Goal: Task Accomplishment & Management: Complete application form

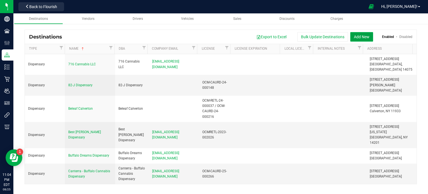
click at [360, 37] on button "Add New" at bounding box center [362, 36] width 23 height 9
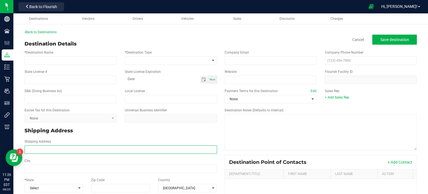
click at [72, 149] on input "Shipping Address" at bounding box center [121, 149] width 193 height 8
paste input "[STREET_ADDRESS]"
click at [78, 150] on input "[STREET_ADDRESS]" at bounding box center [121, 149] width 193 height 8
type input "[STREET_ADDRESS]"
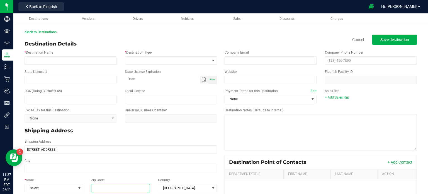
type input "[STREET_ADDRESS]"
click at [120, 188] on input "Zip Code" at bounding box center [120, 188] width 59 height 8
paste input "14701"
type input "14701"
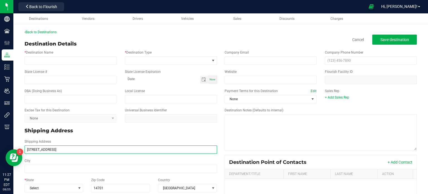
type input "14701"
click at [58, 148] on input "[STREET_ADDRESS]" at bounding box center [121, 149] width 193 height 8
type input "[STREET_ADDRESS]"
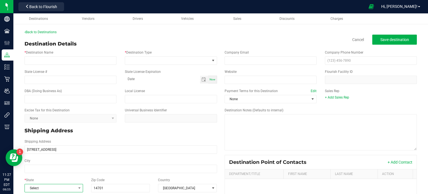
type input "[STREET_ADDRESS]"
click at [57, 187] on span "Select" at bounding box center [50, 188] width 51 height 8
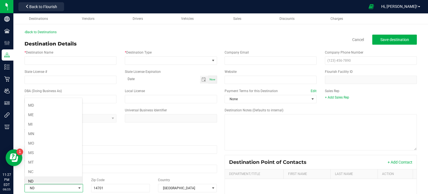
scroll to position [244, 0]
click at [48, 179] on li "NY" at bounding box center [53, 181] width 57 height 9
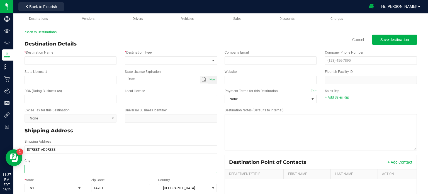
click at [66, 169] on input "City" at bounding box center [121, 169] width 193 height 8
paste input "[GEOGRAPHIC_DATA]"
type input "[GEOGRAPHIC_DATA]"
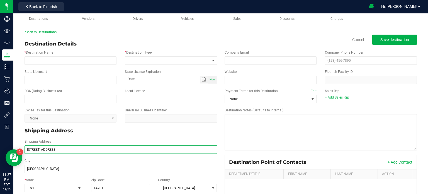
type input "[GEOGRAPHIC_DATA]"
click at [63, 148] on input "[STREET_ADDRESS]" at bounding box center [121, 149] width 193 height 8
type input "[STREET_ADDRESS]"
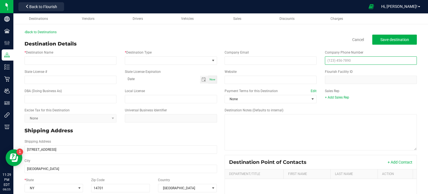
click at [357, 60] on input "text" at bounding box center [371, 60] width 92 height 8
paste input "[PHONE_NUMBER]"
type input "[PHONE_NUMBER]"
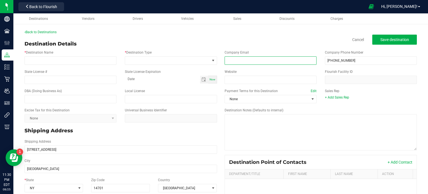
click at [255, 57] on input "email" at bounding box center [271, 60] width 92 height 8
paste input "[EMAIL_ADDRESS][DOMAIN_NAME]"
type input "[EMAIL_ADDRESS][DOMAIN_NAME]"
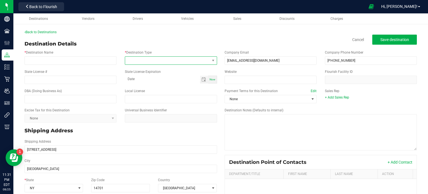
click at [177, 61] on span at bounding box center [167, 61] width 85 height 8
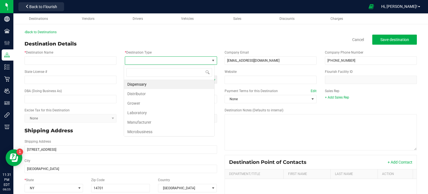
scroll to position [8, 91]
click at [180, 83] on li "Dispensary" at bounding box center [169, 83] width 90 height 9
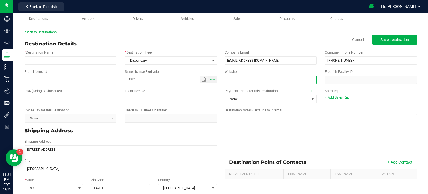
click at [242, 78] on input "Website" at bounding box center [271, 80] width 92 height 8
paste input "[URL][DOMAIN_NAME]"
type input "[URL][DOMAIN_NAME]"
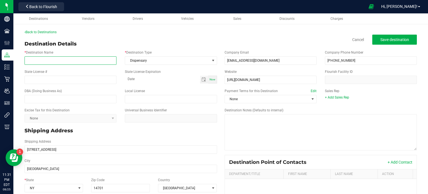
click at [79, 60] on input "* Destination Name" at bounding box center [71, 60] width 92 height 8
paste input "[PERSON_NAME] Natural Cannabis Dispensary"
type input "[PERSON_NAME] Natural Cannabis Dispensary"
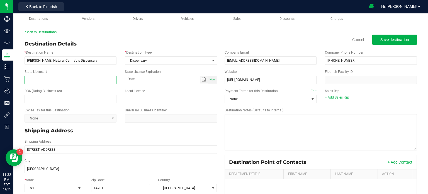
click at [67, 79] on input "State License #" at bounding box center [71, 80] width 92 height 8
paste input "OCM-RETL-24-000128"
type input "OCM-RETL-24-000128"
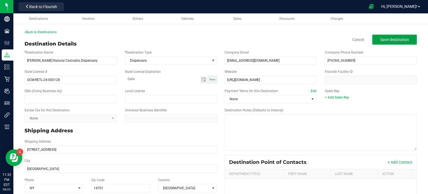
click at [398, 39] on span "Save destination" at bounding box center [395, 39] width 29 height 4
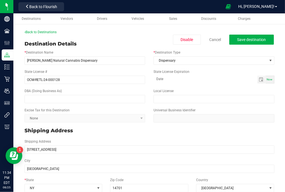
click at [248, 32] on div "Back to Destinations" at bounding box center [150, 32] width 250 height 5
click at [249, 37] on button "Save destination" at bounding box center [252, 40] width 45 height 10
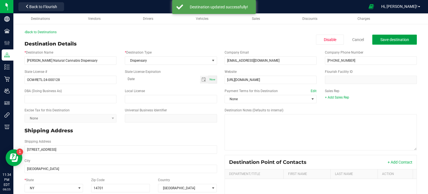
click at [399, 42] on button "Save destination" at bounding box center [395, 40] width 45 height 10
click at [47, 31] on link "Back to Destinations" at bounding box center [41, 32] width 32 height 4
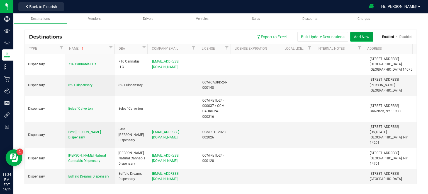
click at [357, 34] on button "Add New" at bounding box center [362, 36] width 23 height 9
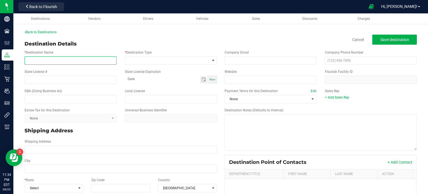
click at [100, 60] on input "* Destination Name" at bounding box center [71, 60] width 92 height 8
paste input "Lifted Cannabis Dispensary"
type input "Lifted Cannabis Dispensary"
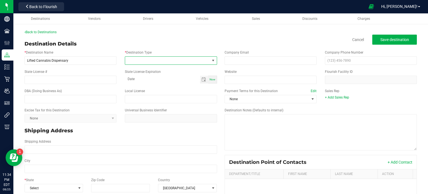
click at [175, 62] on span at bounding box center [167, 61] width 85 height 8
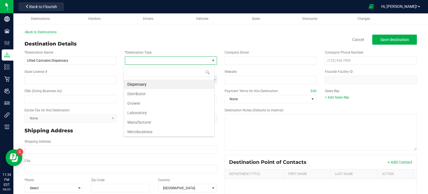
scroll to position [8, 91]
click at [171, 86] on li "Dispensary" at bounding box center [169, 83] width 90 height 9
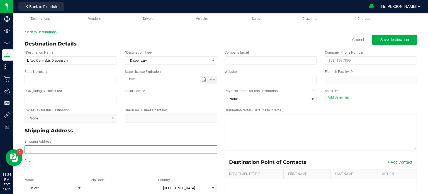
click at [44, 151] on input "Shipping Address" at bounding box center [121, 149] width 193 height 8
paste input "[STREET_ADDRESS] Phone: [PHONE_NUMBER]"
drag, startPoint x: 131, startPoint y: 151, endPoint x: 94, endPoint y: 148, distance: 36.7
click at [94, 148] on input "[STREET_ADDRESS] Phone: [PHONE_NUMBER]" at bounding box center [121, 149] width 193 height 8
type input "[STREET_ADDRESS] Phone: [PHONE_NUMBER]"
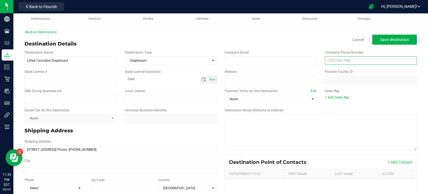
type input "[STREET_ADDRESS] Phone: [PHONE_NUMBER]"
click at [328, 63] on input "text" at bounding box center [371, 60] width 92 height 8
paste input "(716) 489-302"
type input "[PHONE_NUMBER]"
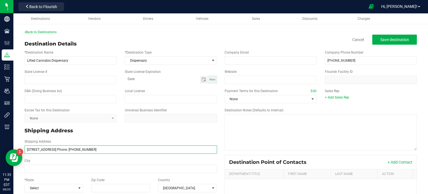
drag, startPoint x: 126, startPoint y: 150, endPoint x: 84, endPoint y: 147, distance: 42.5
click at [84, 147] on input "[STREET_ADDRESS] Phone: [PHONE_NUMBER]" at bounding box center [121, 149] width 193 height 8
click at [78, 149] on input "[STREET_ADDRESS]" at bounding box center [121, 149] width 193 height 8
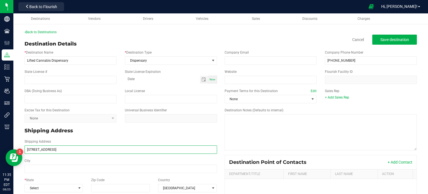
click at [78, 149] on input "[STREET_ADDRESS]" at bounding box center [121, 149] width 193 height 8
type input "[STREET_ADDRESS]"
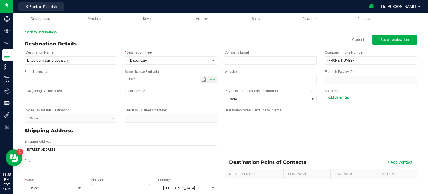
type input "[STREET_ADDRESS]"
click at [115, 187] on input "Zip Code" at bounding box center [120, 188] width 59 height 8
paste input "14701"
type input "14701"
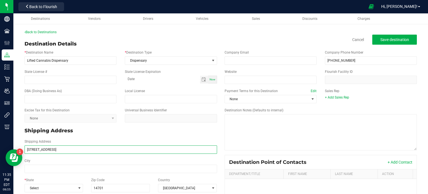
type input "14701"
click at [59, 148] on input "[STREET_ADDRESS]" at bounding box center [121, 149] width 193 height 8
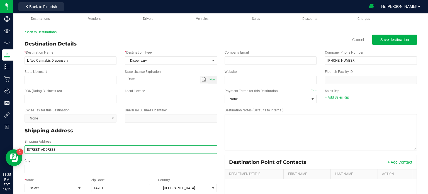
click at [59, 148] on input "[STREET_ADDRESS]" at bounding box center [121, 149] width 193 height 8
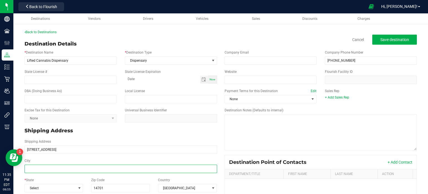
click at [52, 170] on input "City" at bounding box center [121, 169] width 193 height 8
paste input "[GEOGRAPHIC_DATA]"
type input "[GEOGRAPHIC_DATA]"
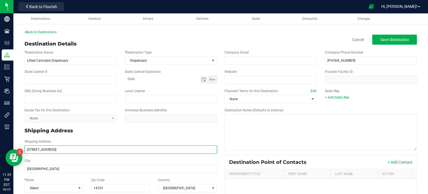
type input "[GEOGRAPHIC_DATA]"
drag, startPoint x: 79, startPoint y: 152, endPoint x: 52, endPoint y: 151, distance: 27.1
click at [52, 151] on input "[STREET_ADDRESS]" at bounding box center [121, 149] width 193 height 8
type input "[STREET_ADDRESS]"
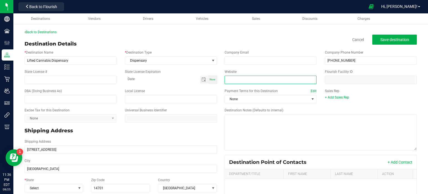
click at [231, 81] on input "Website" at bounding box center [271, 80] width 92 height 8
paste input "[URL][DOMAIN_NAME]"
type input "[URL][DOMAIN_NAME]"
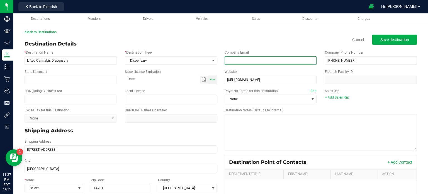
click at [230, 61] on input "email" at bounding box center [271, 60] width 92 height 8
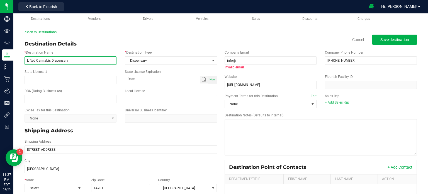
click at [31, 59] on input "Lifted Cannabis Dispensary" at bounding box center [71, 60] width 92 height 8
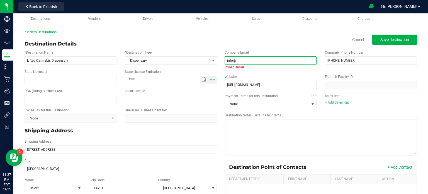
click at [276, 59] on input "info@" at bounding box center [271, 60] width 92 height 8
paste input "Lifted"
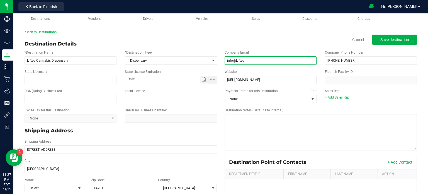
click at [235, 61] on input "info@Lifted" at bounding box center [271, 60] width 92 height 8
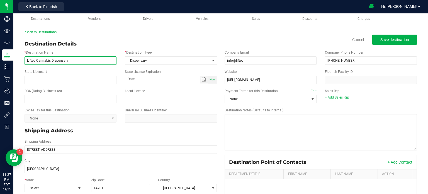
click at [65, 61] on input "Lifted Cannabis Dispensary" at bounding box center [71, 60] width 92 height 8
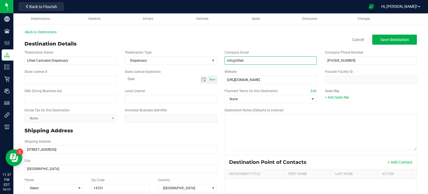
click at [262, 59] on input "info@lifted" at bounding box center [271, 60] width 92 height 8
paste input "Dispensary"
click at [243, 61] on input "info@liftedDispensary" at bounding box center [271, 60] width 92 height 8
click at [268, 64] on input "info@lifteddispensary" at bounding box center [271, 60] width 92 height 8
type input "[EMAIL_ADDRESS][DOMAIN_NAME]"
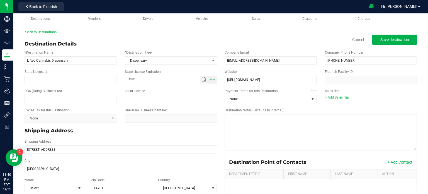
click at [51, 85] on div "State License # State License Expiration Now" at bounding box center [120, 76] width 201 height 19
click at [48, 82] on input "State License #" at bounding box center [71, 80] width 92 height 8
paste input "OCM RETL 24 000140"
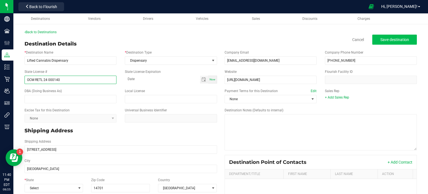
type input "OCM RETL 24 000140"
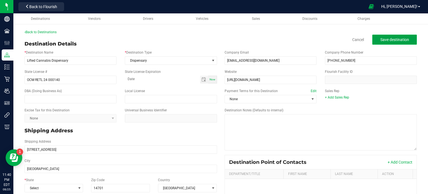
click at [388, 39] on span "Save destination" at bounding box center [395, 39] width 29 height 4
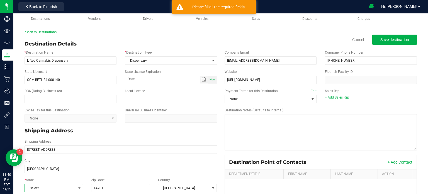
click at [64, 189] on span "Select" at bounding box center [50, 188] width 51 height 8
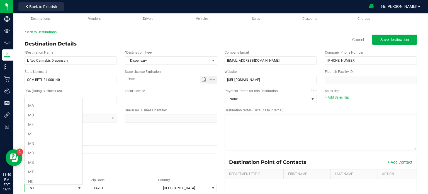
scroll to position [244, 0]
click at [56, 178] on li "NY" at bounding box center [53, 181] width 57 height 9
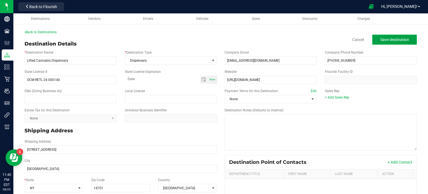
click at [389, 41] on span "Save destination" at bounding box center [395, 39] width 29 height 4
click at [385, 42] on span "Save destination" at bounding box center [395, 39] width 29 height 4
click at [389, 40] on span "Save destination" at bounding box center [395, 39] width 29 height 4
click at [404, 40] on span "Save destination" at bounding box center [395, 39] width 29 height 4
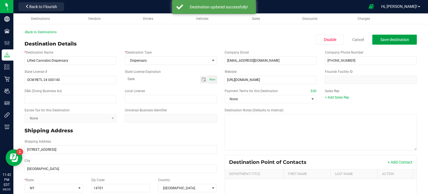
click at [404, 40] on span "Save destination" at bounding box center [395, 39] width 29 height 4
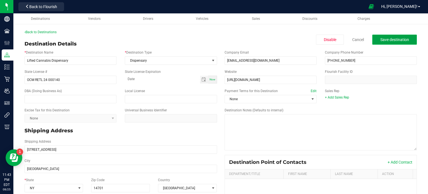
click at [388, 40] on span "Save destination" at bounding box center [395, 39] width 29 height 4
click at [55, 33] on link "Back to Destinations" at bounding box center [41, 32] width 32 height 4
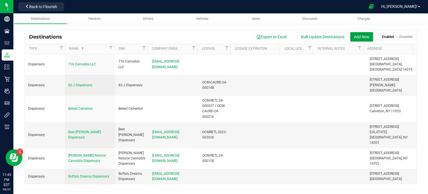
click at [365, 37] on button "Add New" at bounding box center [362, 36] width 23 height 9
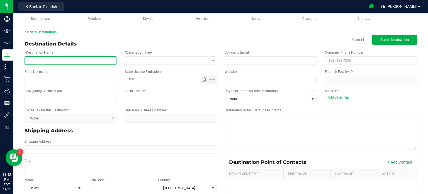
click at [70, 59] on input "* Destination Name" at bounding box center [71, 60] width 92 height 8
paste input "Liquid Monkey Cannabis Dispensary"
type input "Liquid Monkey Cannabis Dispensary"
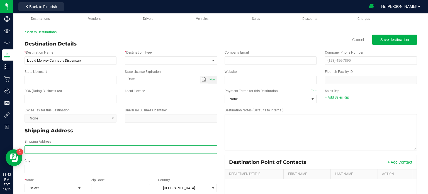
click at [98, 149] on input "Shipping Address" at bounding box center [121, 149] width 193 height 8
paste input "[STREET_ADDRESS] Phone: [PHONE_NUMBER]"
type input "[STREET_ADDRESS] Phone:"
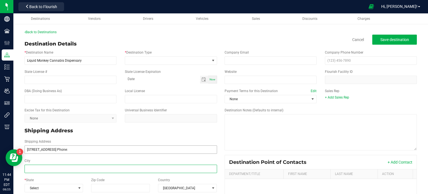
type input "[STREET_ADDRESS] Phone:"
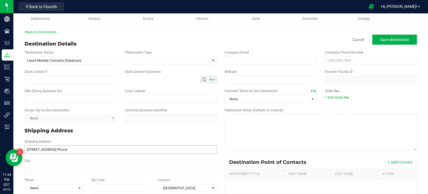
type input "month-day-year"
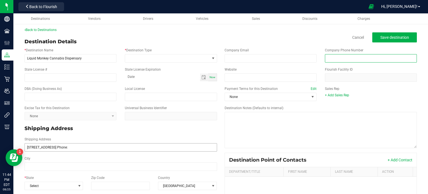
paste input "[PHONE_NUMBER]"
type input "[PHONE_NUMBER]"
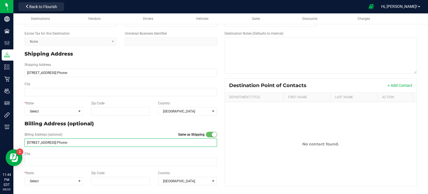
click at [91, 141] on input "[STREET_ADDRESS] Phone:" at bounding box center [121, 142] width 193 height 8
click at [83, 141] on input "[STREET_ADDRESS]" at bounding box center [121, 142] width 193 height 8
type input "[STREET_ADDRESS]"
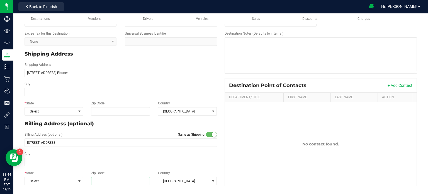
click at [127, 180] on input "Zip Code" at bounding box center [120, 181] width 59 height 8
paste input "14701"
type input "14701"
click at [63, 180] on span "Select" at bounding box center [50, 181] width 51 height 8
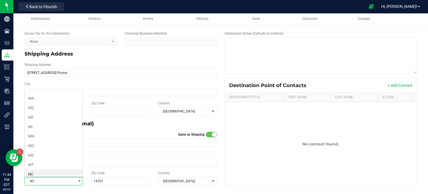
scroll to position [244, 0]
click at [58, 170] on li "NY" at bounding box center [53, 174] width 57 height 9
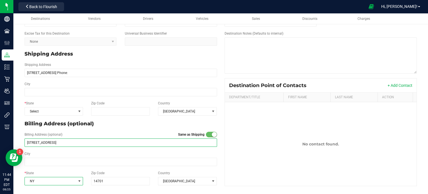
click at [67, 141] on input "[STREET_ADDRESS]" at bounding box center [121, 142] width 193 height 8
paste input "14701"
type input "[STREET_ADDRESS]"
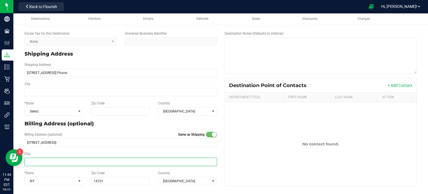
click at [47, 159] on input "City" at bounding box center [121, 162] width 193 height 8
paste input "[GEOGRAPHIC_DATA]"
type input "[GEOGRAPHIC_DATA]"
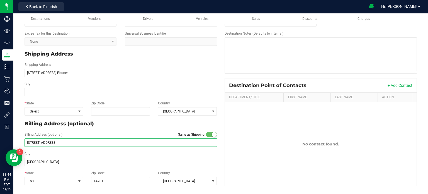
drag, startPoint x: 91, startPoint y: 141, endPoint x: 57, endPoint y: 145, distance: 34.2
click at [57, 145] on input "[STREET_ADDRESS]" at bounding box center [121, 142] width 193 height 8
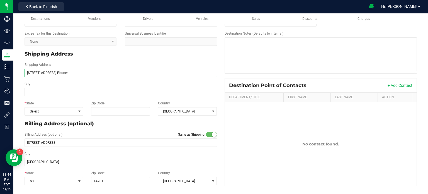
drag, startPoint x: 116, startPoint y: 74, endPoint x: 73, endPoint y: 74, distance: 43.2
click at [73, 74] on input "[STREET_ADDRESS] Phone:" at bounding box center [121, 73] width 193 height 8
click at [64, 72] on input "[STREET_ADDRESS] Phone:" at bounding box center [121, 73] width 193 height 8
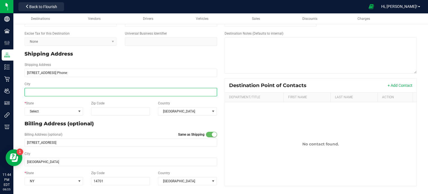
type input "[STREET_ADDRESS] Phone:"
click at [57, 92] on input "City" at bounding box center [121, 92] width 193 height 8
paste input "[GEOGRAPHIC_DATA]"
type input "[GEOGRAPHIC_DATA]"
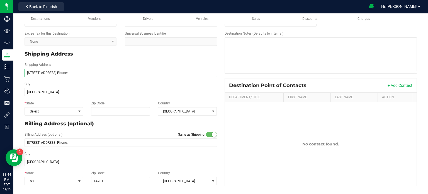
click at [81, 72] on input "[STREET_ADDRESS] Phone:" at bounding box center [121, 73] width 193 height 8
type input "[STREET_ADDRESS] Phone:"
click at [118, 112] on input "Zip Code" at bounding box center [120, 111] width 59 height 8
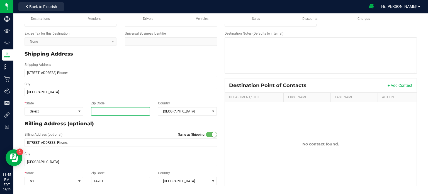
paste input "14701"
type input "14701"
click at [39, 112] on span "Select" at bounding box center [50, 111] width 51 height 8
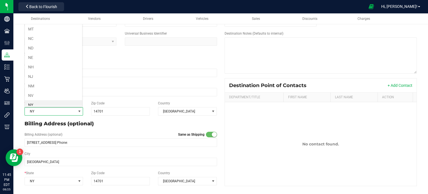
click at [39, 112] on span "NY" at bounding box center [50, 111] width 51 height 8
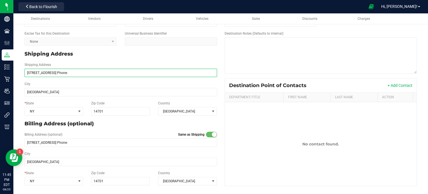
drag, startPoint x: 108, startPoint y: 70, endPoint x: 53, endPoint y: 74, distance: 55.1
click at [53, 74] on input "[STREET_ADDRESS] Phone:" at bounding box center [121, 73] width 193 height 8
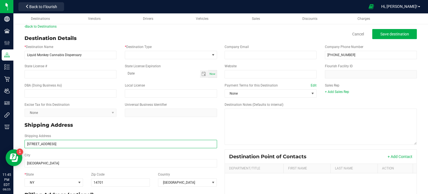
scroll to position [0, 0]
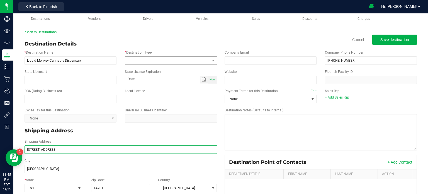
type input "[STREET_ADDRESS]"
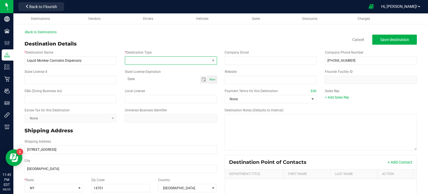
type input "[STREET_ADDRESS]"
click at [205, 64] on span at bounding box center [167, 61] width 85 height 8
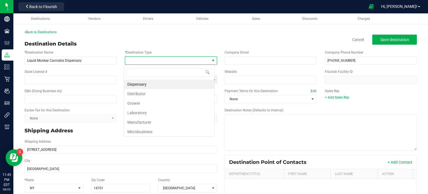
scroll to position [8, 91]
click at [181, 85] on li "Dispensary" at bounding box center [169, 83] width 90 height 9
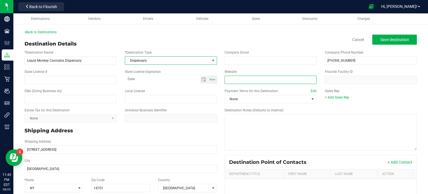
click at [239, 83] on input "Website" at bounding box center [271, 80] width 92 height 8
paste input "[URL][DOMAIN_NAME]"
type input "[URL][DOMAIN_NAME]"
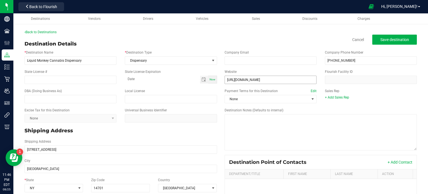
scroll to position [0, 0]
click at [274, 60] on input "email" at bounding box center [271, 60] width 92 height 8
paste input "[EMAIL_ADDRESS][DOMAIN_NAME]"
type input "[EMAIL_ADDRESS][DOMAIN_NAME]"
click at [40, 79] on input "State License #" at bounding box center [71, 80] width 92 height 8
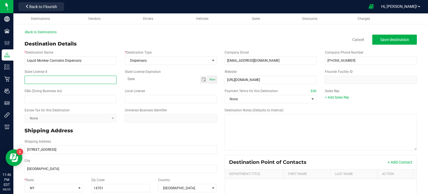
paste input "OCM-RETL-25-000311"
type input "OCM-RETL-25-000311"
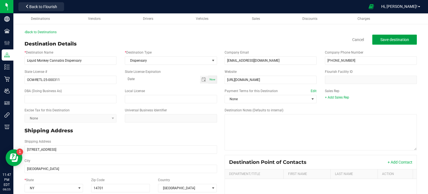
click at [395, 40] on span "Save destination" at bounding box center [395, 39] width 29 height 4
click at [40, 33] on link "Back to Destinations" at bounding box center [41, 32] width 32 height 4
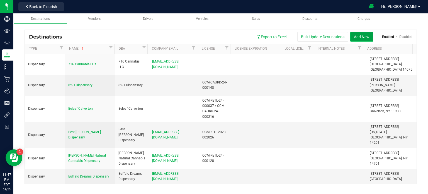
click at [362, 38] on button "Add New" at bounding box center [362, 36] width 23 height 9
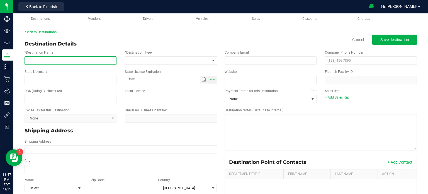
click at [95, 62] on input "* Destination Name" at bounding box center [71, 60] width 92 height 8
click at [95, 53] on div "* Destination Name" at bounding box center [70, 57] width 100 height 15
click at [97, 59] on input "* Destination Name" at bounding box center [71, 60] width 92 height 8
paste input "[PERSON_NAME]"
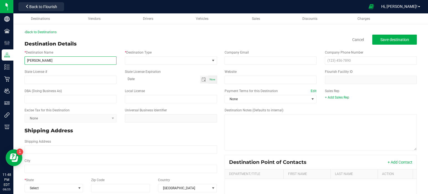
type input "[PERSON_NAME]"
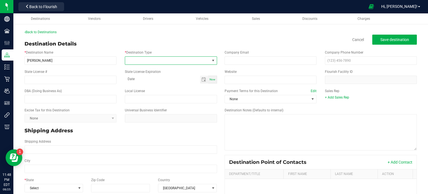
click at [206, 63] on span at bounding box center [167, 61] width 85 height 8
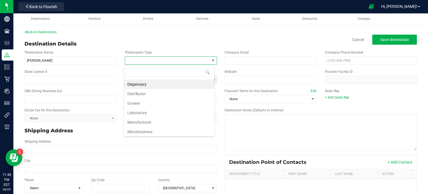
scroll to position [8, 91]
click at [172, 82] on li "Dispensary" at bounding box center [169, 83] width 90 height 9
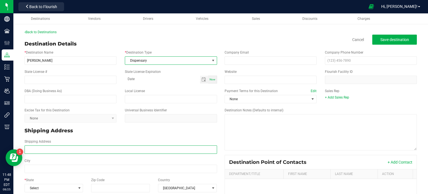
click at [74, 151] on input "Shipping Address" at bounding box center [121, 149] width 193 height 8
paste input "[STREET_ADDRESS] Phone: [PHONE_NUMBER]"
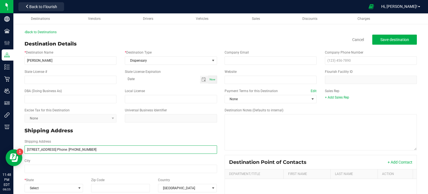
type input "[STREET_ADDRESS] Phone: [PHONE_NUMBER]"
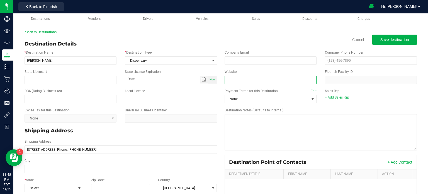
click at [242, 76] on input "Website" at bounding box center [271, 80] width 92 height 8
paste input "[URL][DOMAIN_NAME]"
type input "[URL][DOMAIN_NAME]"
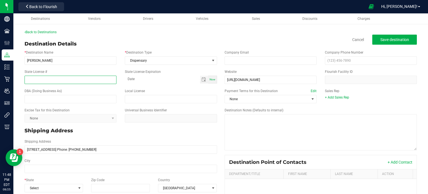
click at [56, 79] on input "State License #" at bounding box center [71, 80] width 92 height 8
paste input "OCM-RETL-25-000361"
type input "OCM-RETL-25-000361"
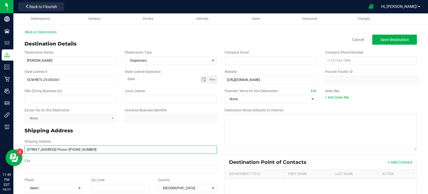
click at [112, 151] on input "[STREET_ADDRESS] Phone: [PHONE_NUMBER]" at bounding box center [121, 149] width 193 height 8
drag, startPoint x: 130, startPoint y: 152, endPoint x: 93, endPoint y: 151, distance: 37.7
click at [93, 151] on input "[STREET_ADDRESS] Phone: [PHONE_NUMBER]" at bounding box center [121, 149] width 193 height 8
type input "[STREET_ADDRESS] Phone:"
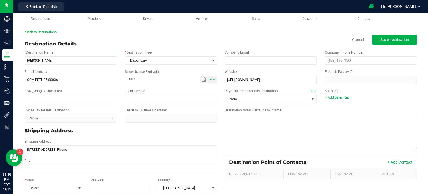
type input "[STREET_ADDRESS] Phone:"
click at [356, 65] on div "Company Email Company Phone Number" at bounding box center [321, 57] width 201 height 19
click at [353, 60] on input "text" at bounding box center [371, 60] width 92 height 8
paste input "[PHONE_NUMBER]"
click at [353, 60] on input "[PHONE_NUMBER]" at bounding box center [371, 60] width 92 height 8
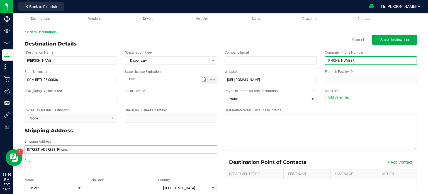
type input "[PHONE_NUMBER]"
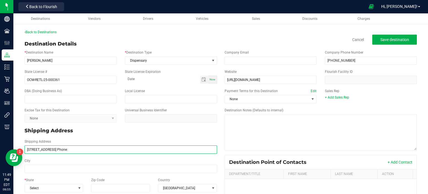
click at [90, 150] on input "[STREET_ADDRESS] Phone:" at bounding box center [121, 149] width 193 height 8
click at [78, 147] on input "[STREET_ADDRESS]" at bounding box center [121, 149] width 193 height 8
type input "[STREET_ADDRESS]"
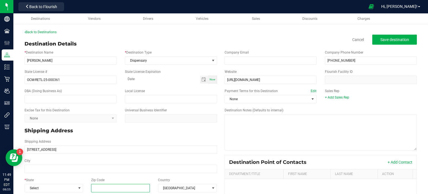
type input "[STREET_ADDRESS]"
click at [101, 186] on input "Zip Code" at bounding box center [120, 188] width 59 height 8
paste input "14701"
type input "14701"
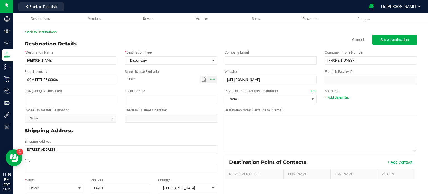
click at [49, 192] on div "* State Select Zip Code 14701 Country [GEOGRAPHIC_DATA]" at bounding box center [120, 184] width 201 height 19
click at [48, 190] on span "Select" at bounding box center [50, 188] width 51 height 8
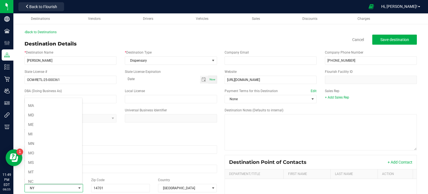
scroll to position [244, 0]
click at [53, 182] on li "NY" at bounding box center [53, 181] width 57 height 9
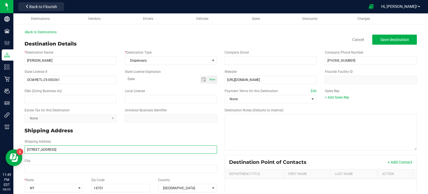
click at [53, 151] on input "[STREET_ADDRESS]" at bounding box center [121, 149] width 193 height 8
type input "[STREET_ADDRESS]"
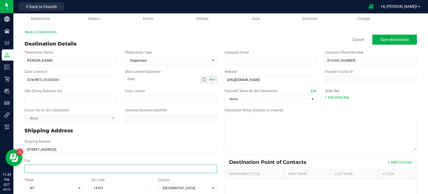
type input "[STREET_ADDRESS]"
click at [35, 171] on input "City" at bounding box center [121, 169] width 193 height 8
paste input "[GEOGRAPHIC_DATA]"
type input "[GEOGRAPHIC_DATA]"
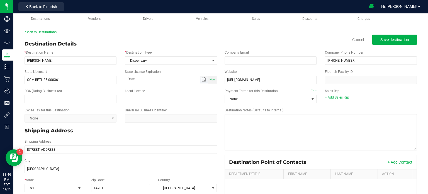
type input "[GEOGRAPHIC_DATA]"
click at [389, 32] on div "Back to Destinations" at bounding box center [221, 32] width 393 height 5
click at [390, 36] on button "Save destination" at bounding box center [395, 40] width 45 height 10
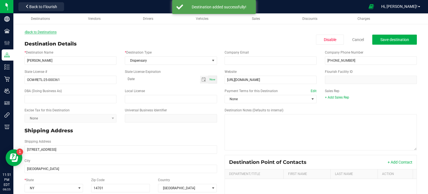
click at [42, 33] on link "Back to Destinations" at bounding box center [41, 32] width 32 height 4
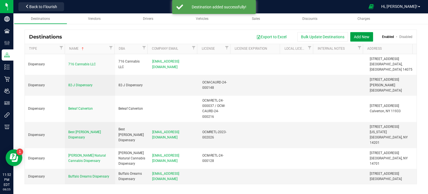
click at [364, 38] on button "Add New" at bounding box center [362, 36] width 23 height 9
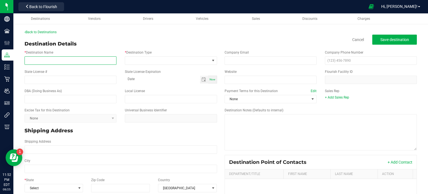
click at [64, 61] on input "* Destination Name" at bounding box center [71, 60] width 92 height 8
paste input "[STREET_ADDRESS] Phone: [PHONE_NUMBER]"
type input "[STREET_ADDRESS] Phone: [PHONE_NUMBER]"
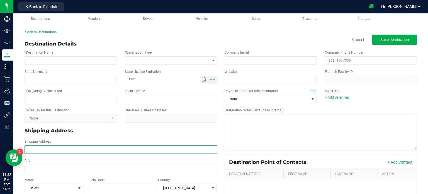
click at [56, 153] on input "Shipping Address" at bounding box center [121, 149] width 193 height 8
paste input "[STREET_ADDRESS] Phone: [PHONE_NUMBER]"
type input "[STREET_ADDRESS] Phone: [PHONE_NUMBER]"
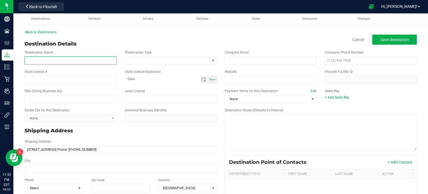
click at [75, 64] on input "* Destination Name" at bounding box center [71, 60] width 92 height 8
paste input "Greenery Spot"
type input "Greenery Spot"
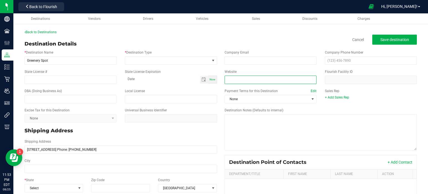
click at [250, 82] on input "Website" at bounding box center [271, 80] width 92 height 8
paste input "[URL][DOMAIN_NAME]"
click at [250, 82] on input "[URL][DOMAIN_NAME]" at bounding box center [271, 80] width 92 height 8
type input "[URL][DOMAIN_NAME]"
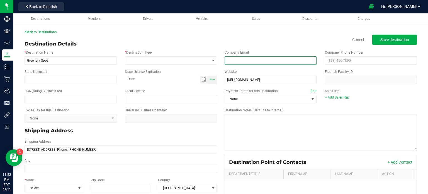
click at [236, 63] on input "email" at bounding box center [271, 60] width 92 height 8
paste input "[EMAIL_ADDRESS][DOMAIN_NAME]"
type input "[EMAIL_ADDRESS][DOMAIN_NAME]"
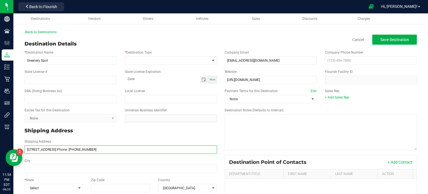
drag, startPoint x: 120, startPoint y: 149, endPoint x: 94, endPoint y: 150, distance: 26.5
click at [94, 150] on input "[STREET_ADDRESS] Phone: [PHONE_NUMBER]" at bounding box center [121, 149] width 193 height 8
type input "[STREET_ADDRESS]"
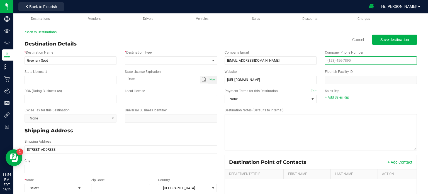
type input "[STREET_ADDRESS]"
click at [347, 59] on input "text" at bounding box center [371, 60] width 92 height 8
paste input "[PHONE_NUMBER]"
type input "[PHONE_NUMBER]"
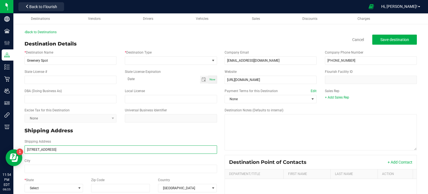
click at [107, 151] on input "[STREET_ADDRESS]" at bounding box center [121, 149] width 193 height 8
type input "[STREET_ADDRESS]"
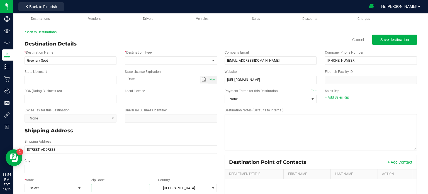
type input "[STREET_ADDRESS]"
click at [103, 189] on input "Zip Code" at bounding box center [120, 188] width 59 height 8
paste input "13790"
type input "13790"
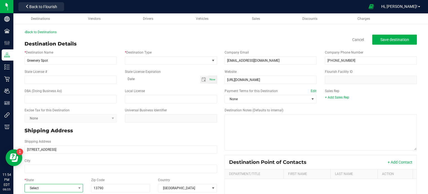
click at [70, 186] on span "Select" at bounding box center [50, 188] width 51 height 8
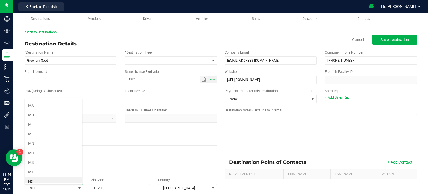
scroll to position [244, 0]
click at [61, 177] on li "NY" at bounding box center [53, 181] width 57 height 9
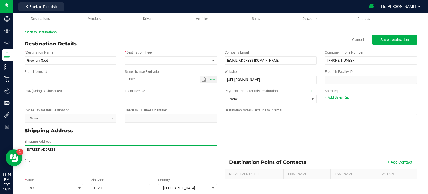
drag, startPoint x: 74, startPoint y: 150, endPoint x: 47, endPoint y: 149, distance: 26.8
click at [47, 149] on input "[STREET_ADDRESS]" at bounding box center [121, 149] width 193 height 8
type input "[STREET_ADDRESS]"
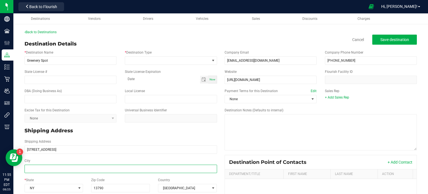
type input "[STREET_ADDRESS]"
click at [48, 166] on input "City" at bounding box center [121, 169] width 193 height 8
paste input "[GEOGRAPHIC_DATA]"
type input "[GEOGRAPHIC_DATA]"
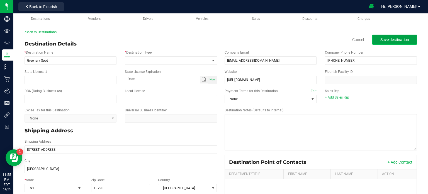
type input "[GEOGRAPHIC_DATA]"
click at [389, 42] on button "Save destination" at bounding box center [395, 40] width 45 height 10
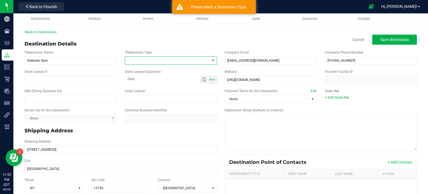
click at [176, 61] on span at bounding box center [167, 61] width 85 height 8
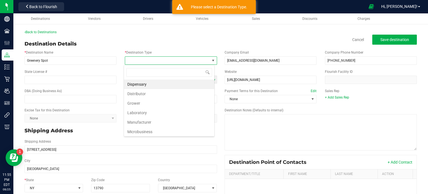
scroll to position [8, 91]
click at [165, 83] on li "Dispensary" at bounding box center [169, 83] width 90 height 9
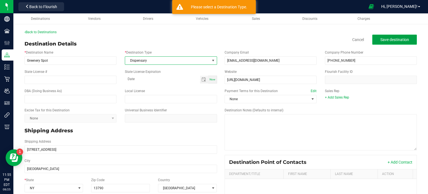
click at [397, 44] on button "Save destination" at bounding box center [395, 40] width 45 height 10
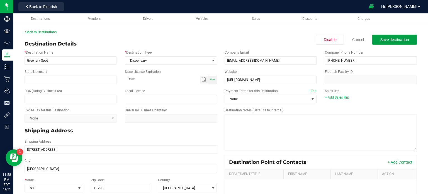
click at [381, 40] on span "Save destination" at bounding box center [395, 39] width 29 height 4
click at [397, 38] on span "Save destination" at bounding box center [395, 39] width 29 height 4
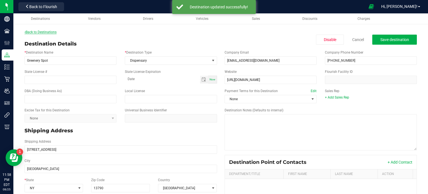
click at [50, 33] on link "Back to Destinations" at bounding box center [41, 32] width 32 height 4
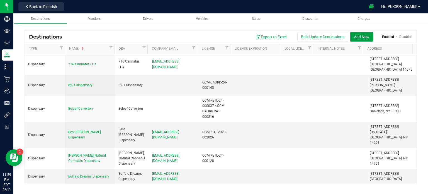
click at [363, 38] on button "Add New" at bounding box center [362, 36] width 23 height 9
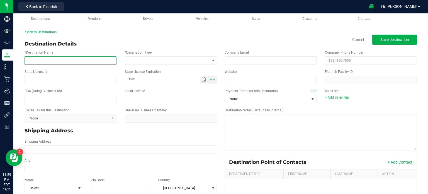
click at [93, 61] on input "* Destination Name" at bounding box center [71, 60] width 92 height 8
paste input "Elevate ADK"
type input "Elevate ADK"
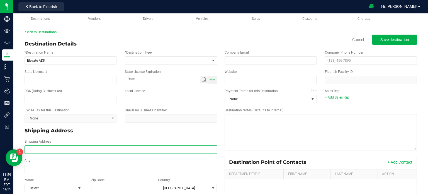
click at [48, 150] on input "Shipping Address" at bounding box center [121, 149] width 193 height 8
paste input "[STREET_ADDRESS] Phone: [PHONE_NUMBER]"
type input "[STREET_ADDRESS] Phone: [PHONE_NUMBER]"
click at [41, 143] on label "Shipping Address" at bounding box center [38, 141] width 26 height 5
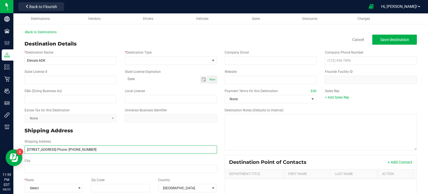
click at [41, 145] on input "[STREET_ADDRESS] Phone: [PHONE_NUMBER]" at bounding box center [121, 149] width 193 height 8
drag, startPoint x: 153, startPoint y: 148, endPoint x: 118, endPoint y: 146, distance: 34.6
click at [118, 146] on input "[STREET_ADDRESS] Phone: [PHONE_NUMBER]" at bounding box center [121, 149] width 193 height 8
type input "[STREET_ADDRESS] Phone:"
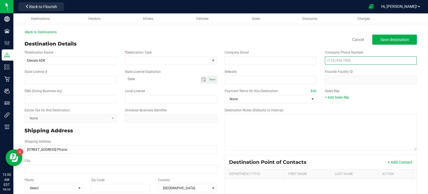
type input "[STREET_ADDRESS] Phone:"
click at [374, 60] on input "text" at bounding box center [371, 60] width 92 height 8
paste input "[PHONE_NUMBER]"
type input "[PHONE_NUMBER]"
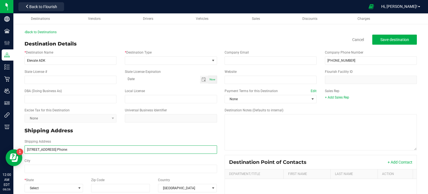
click at [128, 149] on input "[STREET_ADDRESS] Phone:" at bounding box center [121, 149] width 193 height 8
click at [102, 149] on input "[STREET_ADDRESS]" at bounding box center [121, 149] width 193 height 8
type input "[STREET_ADDRESS]"
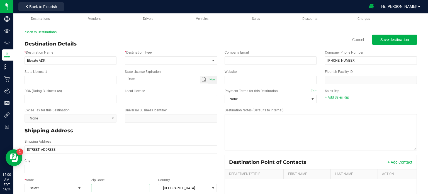
type input "[STREET_ADDRESS]"
click at [111, 189] on input "Zip Code" at bounding box center [120, 188] width 59 height 8
paste input "12983"
type input "12983"
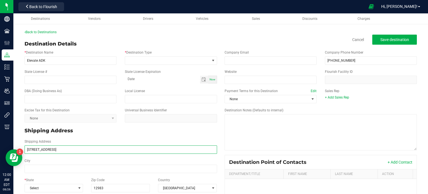
type input "12983"
click at [102, 151] on input "[STREET_ADDRESS]" at bounding box center [121, 149] width 193 height 8
type input "[STREET_ADDRESS],"
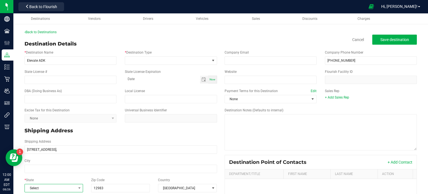
type input "[STREET_ADDRESS],"
click at [69, 187] on span "Select" at bounding box center [50, 188] width 51 height 8
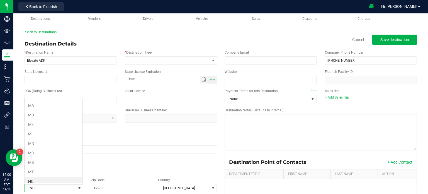
scroll to position [244, 0]
click at [64, 180] on li "NY" at bounding box center [53, 181] width 57 height 9
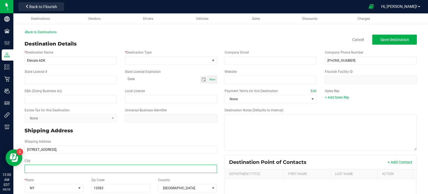
click at [52, 165] on input "City" at bounding box center [121, 169] width 193 height 8
click at [54, 170] on input "City" at bounding box center [121, 169] width 193 height 8
paste input "[GEOGRAPHIC_DATA]"
type input "[GEOGRAPHIC_DATA]"
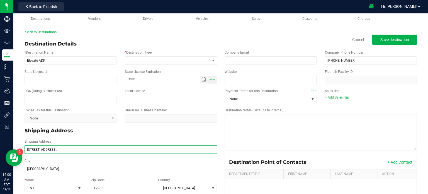
type input "[GEOGRAPHIC_DATA]"
click at [82, 151] on input "[STREET_ADDRESS]," at bounding box center [121, 149] width 193 height 8
type input "[STREET_ADDRESS]"
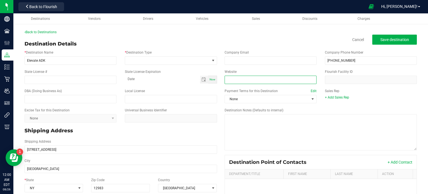
click at [238, 82] on input "Website" at bounding box center [271, 80] width 92 height 8
paste input "[URL][DOMAIN_NAME]"
type input "[URL][DOMAIN_NAME]"
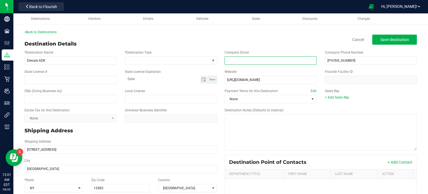
click at [250, 60] on input "email" at bounding box center [271, 60] width 92 height 8
paste input "[EMAIL_ADDRESS][DOMAIN_NAME]"
type input "[EMAIL_ADDRESS][DOMAIN_NAME]"
drag, startPoint x: 261, startPoint y: 61, endPoint x: 232, endPoint y: 60, distance: 28.8
click at [232, 60] on input "[EMAIL_ADDRESS][DOMAIN_NAME]" at bounding box center [271, 60] width 92 height 8
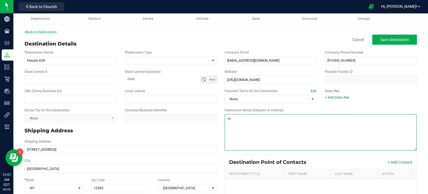
click at [234, 120] on textarea "Destination Notes (Defaults to internal)" at bounding box center [321, 132] width 193 height 36
type textarea ">"
paste textarea "@[DOMAIN_NAME]"
type textarea "[PERSON_NAME][EMAIL_ADDRESS][DOMAIN_NAME]"
drag, startPoint x: 261, startPoint y: 118, endPoint x: 215, endPoint y: 117, distance: 45.5
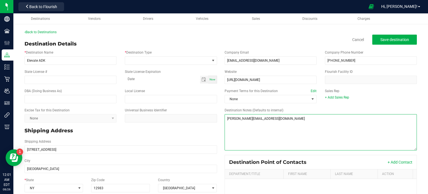
click at [215, 117] on div "* Destination Name Elevate ADK * Destination Type State License # State License…" at bounding box center [220, 156] width 401 height 217
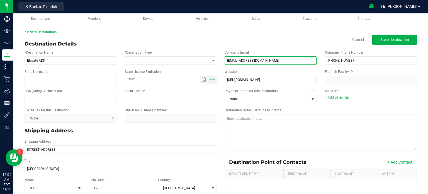
click at [274, 60] on input "[EMAIL_ADDRESS][DOMAIN_NAME]" at bounding box center [271, 60] width 92 height 8
paste input "[PERSON_NAME][EMAIL_ADDRESS][DOMAIN_NAME]"
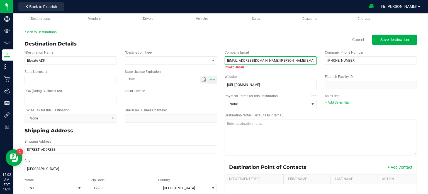
drag, startPoint x: 258, startPoint y: 61, endPoint x: 220, endPoint y: 61, distance: 38.2
click at [221, 61] on div "Company Email [EMAIL_ADDRESS][DOMAIN_NAME] [PERSON_NAME][EMAIL_ADDRESS][DOMAIN_…" at bounding box center [271, 60] width 100 height 20
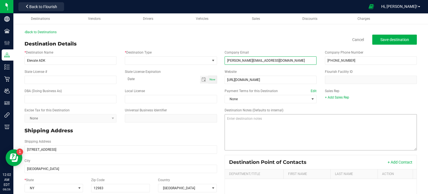
type input "[PERSON_NAME][EMAIL_ADDRESS][DOMAIN_NAME]"
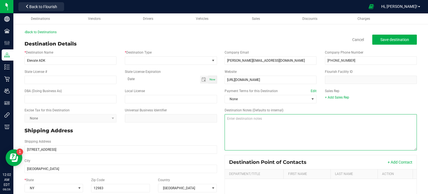
click at [243, 134] on textarea "Destination Notes (Defaults to internal)" at bounding box center [321, 132] width 193 height 36
paste textarea "[EMAIL_ADDRESS][DOMAIN_NAME]"
type textarea "[EMAIL_ADDRESS][DOMAIN_NAME]"
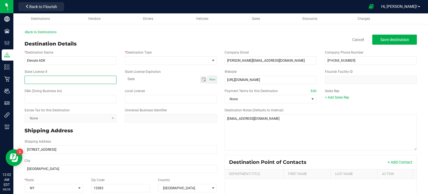
click at [53, 79] on input "State License #" at bounding box center [71, 80] width 92 height 8
paste input "OCM-CAURD-23-000022"
type input "OCM-CAURD-23-000022"
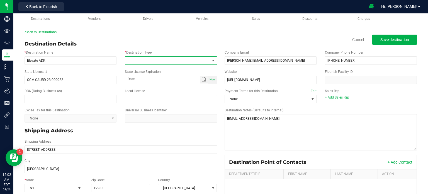
click at [191, 62] on span at bounding box center [167, 61] width 85 height 8
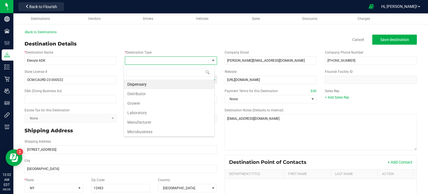
scroll to position [8, 91]
click at [188, 83] on li "Dispensary" at bounding box center [169, 83] width 90 height 9
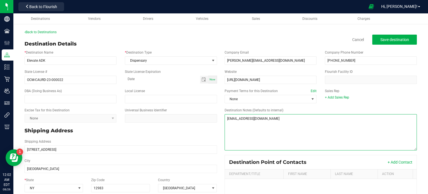
click at [239, 134] on textarea "Destination Notes (Defaults to internal)" at bounding box center [321, 132] width 193 height 36
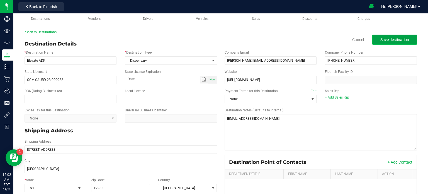
click at [405, 39] on span "Save destination" at bounding box center [395, 39] width 29 height 4
drag, startPoint x: 405, startPoint y: 39, endPoint x: 420, endPoint y: 40, distance: 15.7
click at [420, 40] on div "Back to Destinations Destination Details Disable Cancel Save destination * Dest…" at bounding box center [220, 147] width 415 height 247
click at [402, 38] on span "Save destination" at bounding box center [395, 39] width 29 height 4
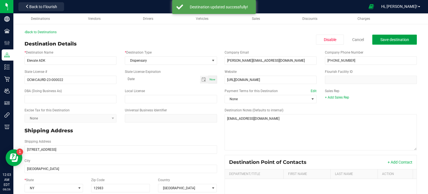
click at [402, 38] on span "Save destination" at bounding box center [395, 39] width 29 height 4
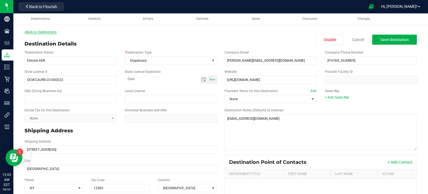
click at [41, 33] on link "Back to Destinations" at bounding box center [41, 32] width 32 height 4
